Goal: Task Accomplishment & Management: Manage account settings

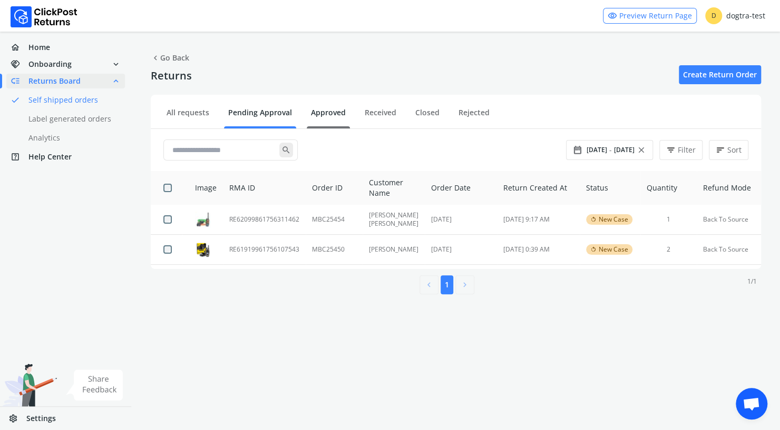
click at [331, 110] on link "Approved" at bounding box center [328, 116] width 43 height 18
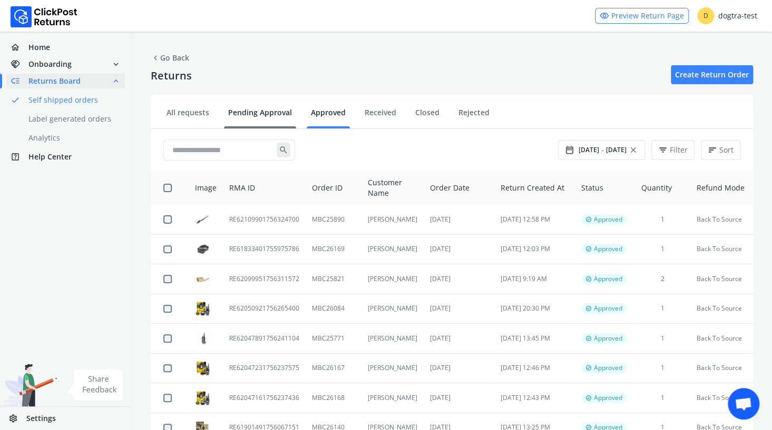
click at [278, 111] on link "Pending Approval" at bounding box center [260, 116] width 72 height 18
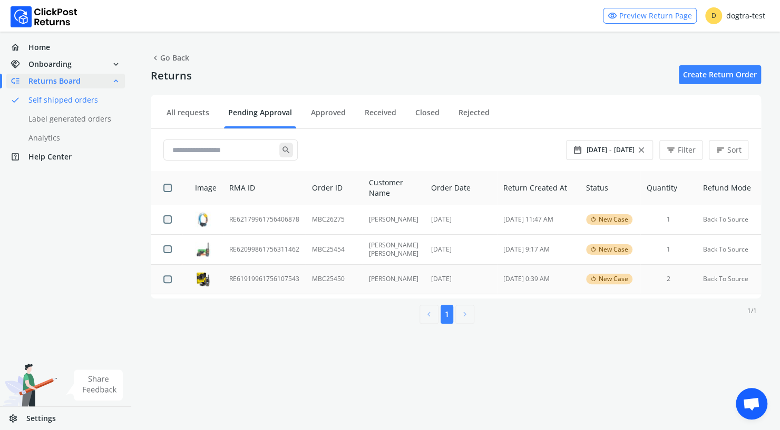
click at [253, 276] on td "RE61919961756107543" at bounding box center [264, 279] width 83 height 30
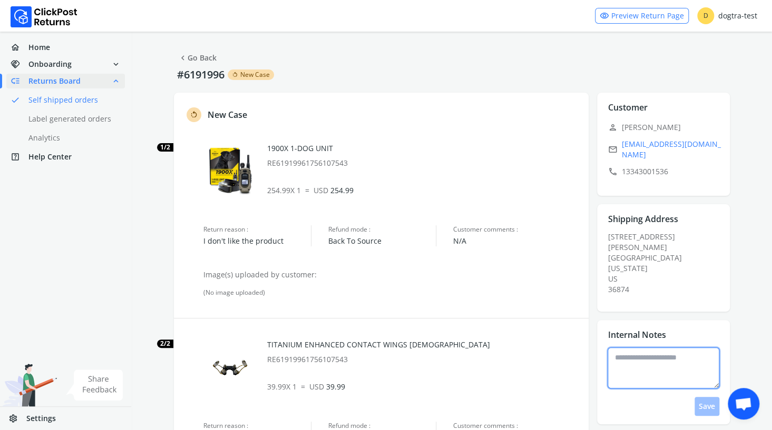
click at [670, 357] on textarea at bounding box center [663, 368] width 112 height 41
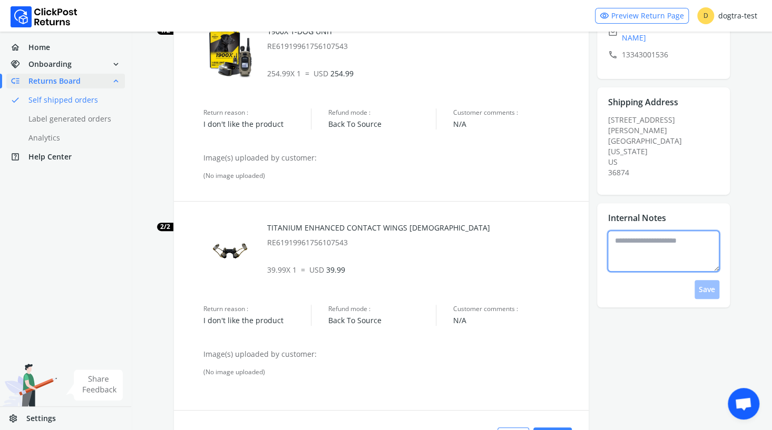
scroll to position [175, 0]
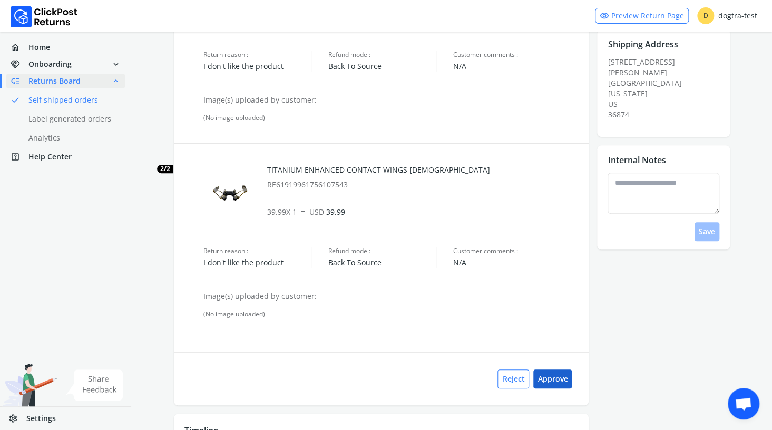
click at [550, 379] on button "Approve" at bounding box center [552, 379] width 38 height 19
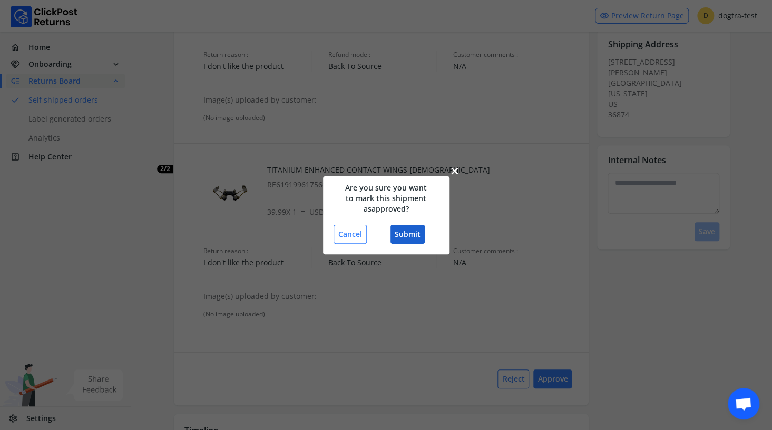
click at [411, 232] on button "Submit" at bounding box center [407, 234] width 34 height 19
